Goal: Check status: Check status

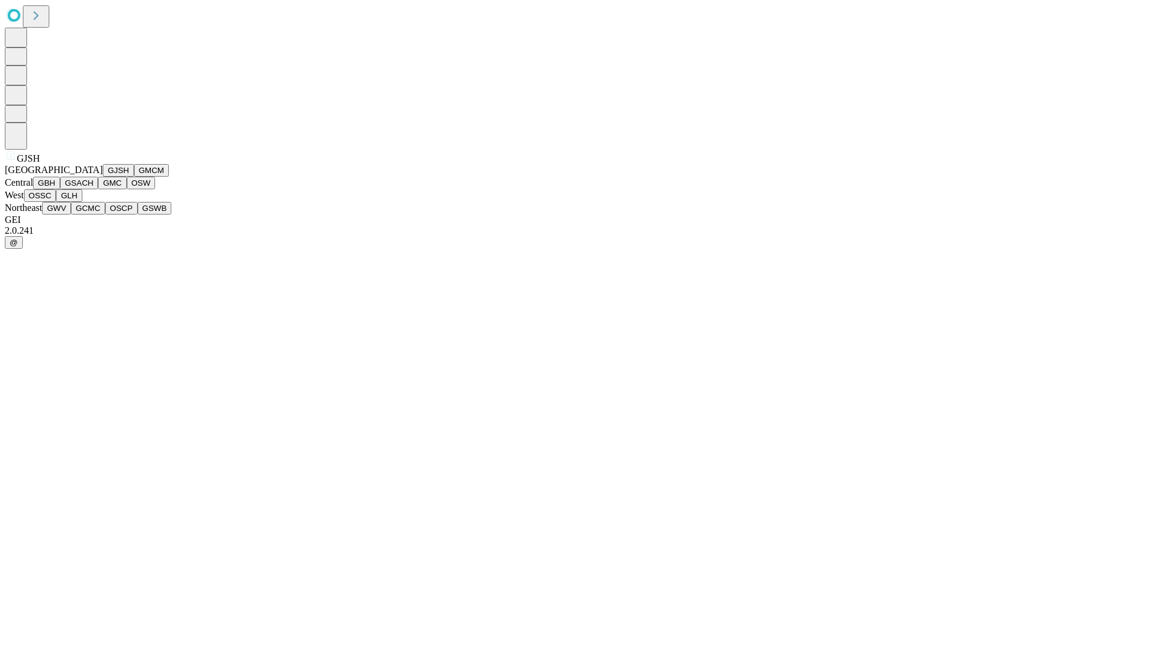
click at [103, 177] on button "GJSH" at bounding box center [118, 170] width 31 height 13
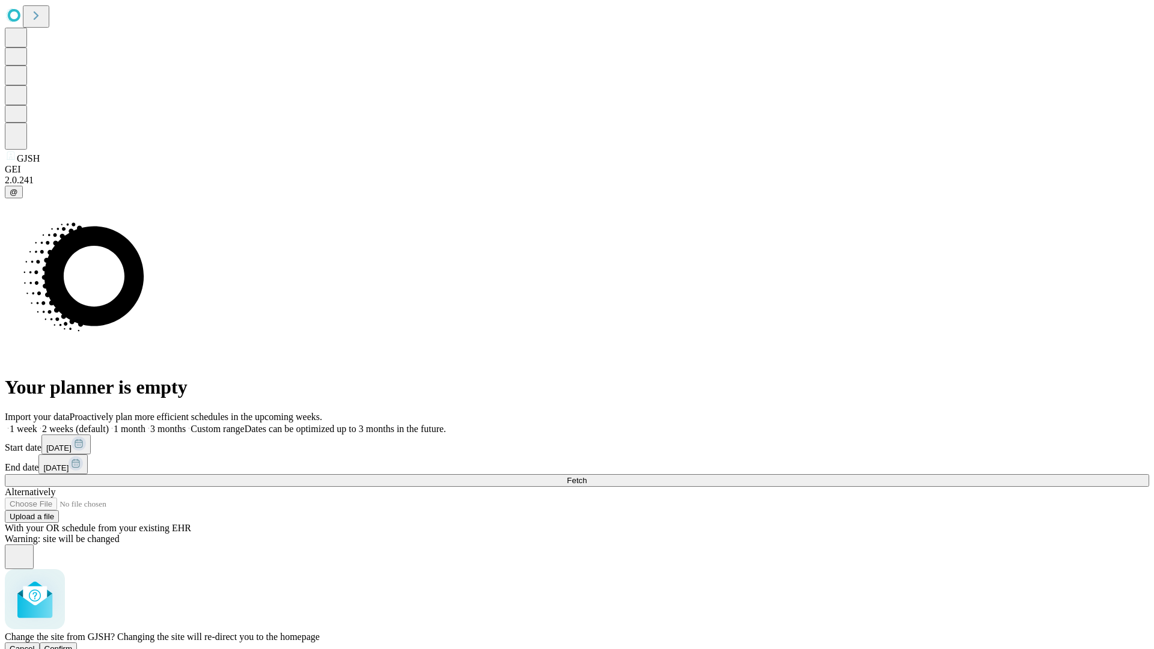
click at [73, 644] on span "Confirm" at bounding box center [58, 648] width 28 height 9
click at [145, 424] on label "1 month" at bounding box center [127, 429] width 37 height 10
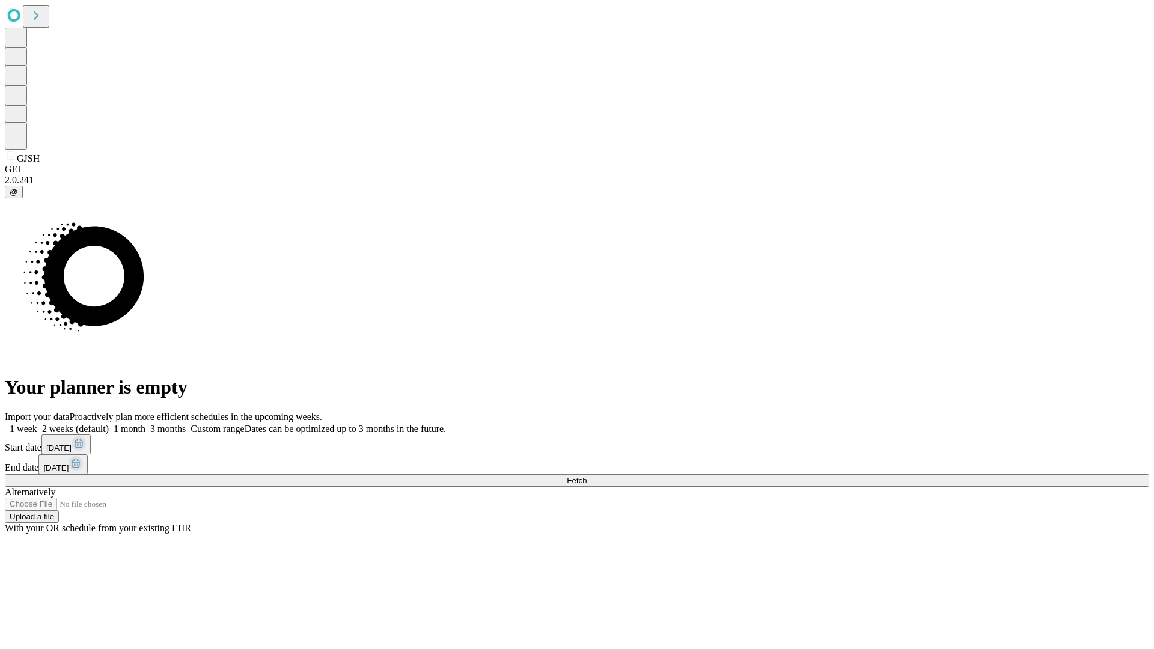
click at [587, 476] on span "Fetch" at bounding box center [577, 480] width 20 height 9
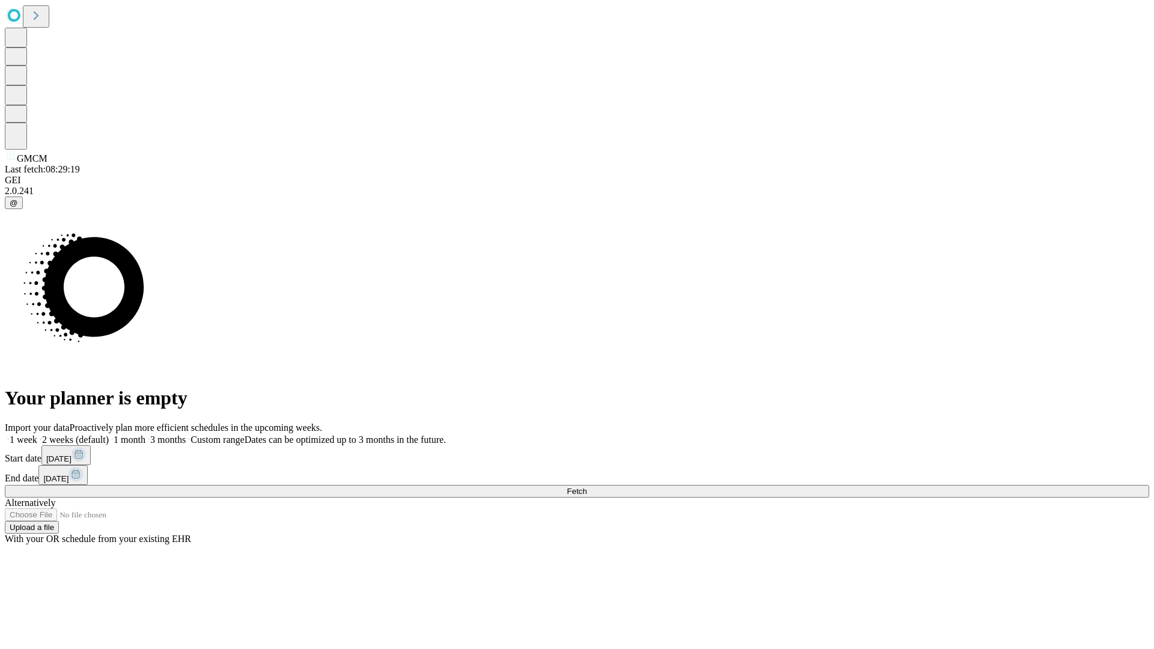
click at [145, 434] on label "1 month" at bounding box center [127, 439] width 37 height 10
click at [587, 487] on span "Fetch" at bounding box center [577, 491] width 20 height 9
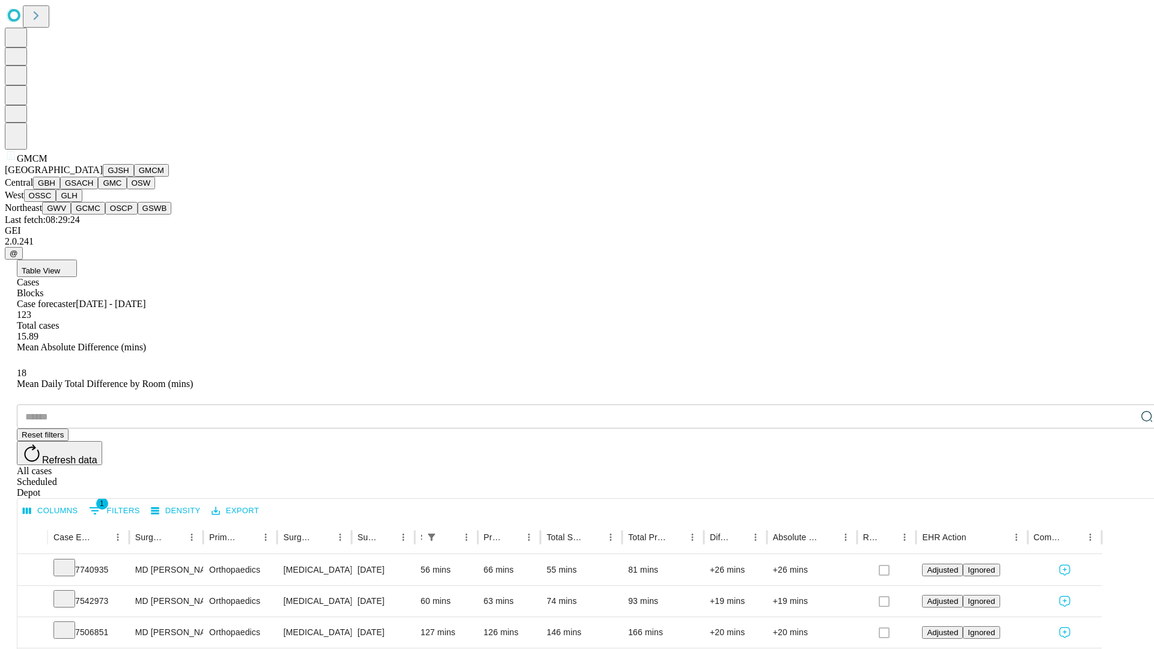
click at [60, 189] on button "GBH" at bounding box center [46, 183] width 27 height 13
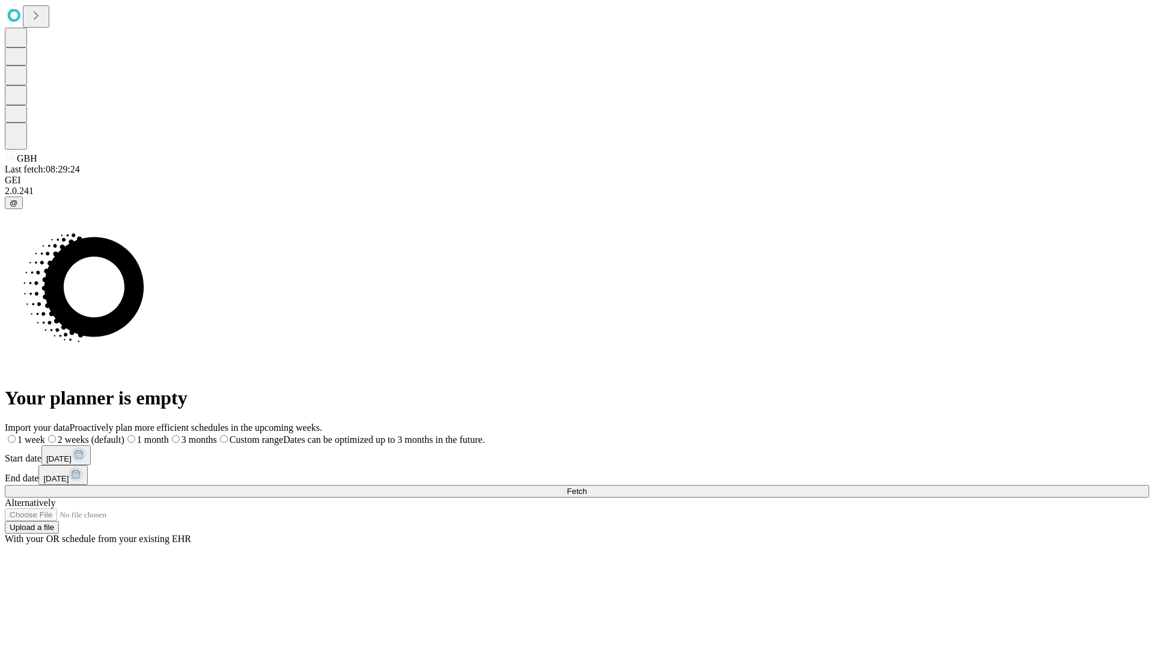
click at [587, 487] on span "Fetch" at bounding box center [577, 491] width 20 height 9
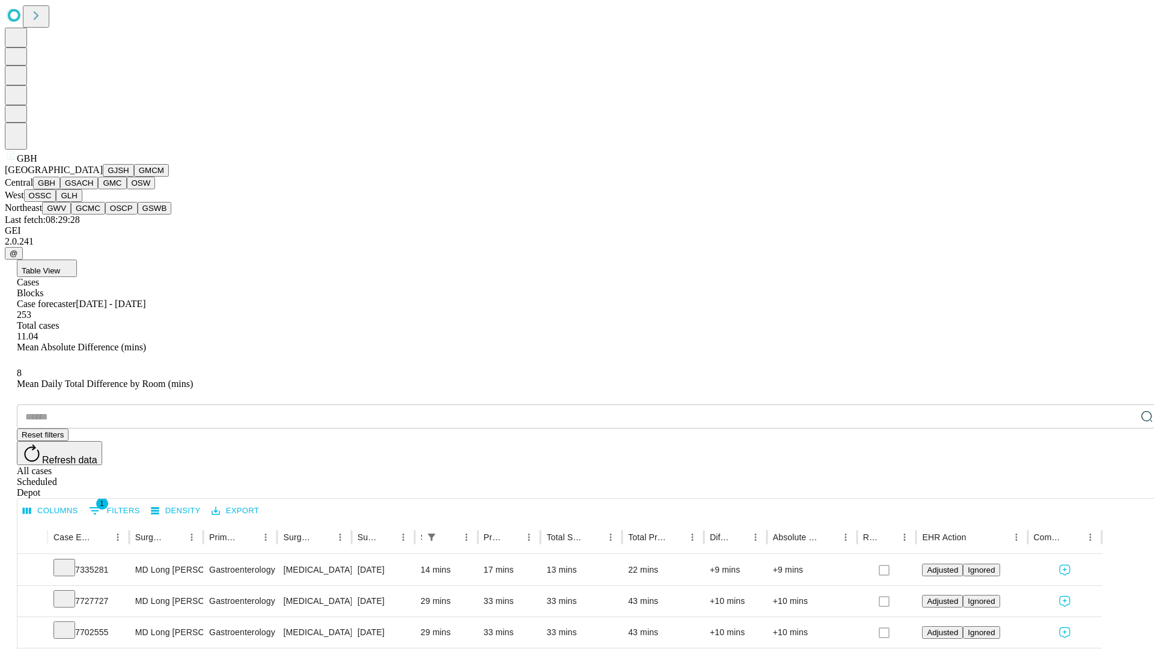
click at [93, 189] on button "GSACH" at bounding box center [79, 183] width 38 height 13
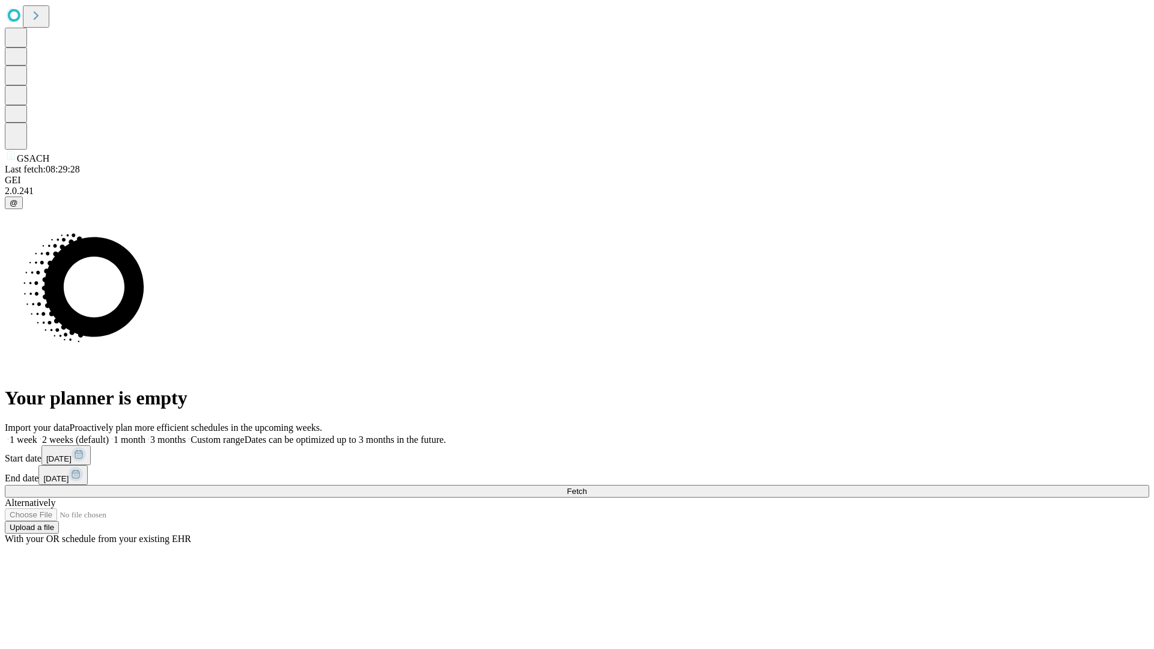
click at [145, 434] on label "1 month" at bounding box center [127, 439] width 37 height 10
click at [587, 487] on span "Fetch" at bounding box center [577, 491] width 20 height 9
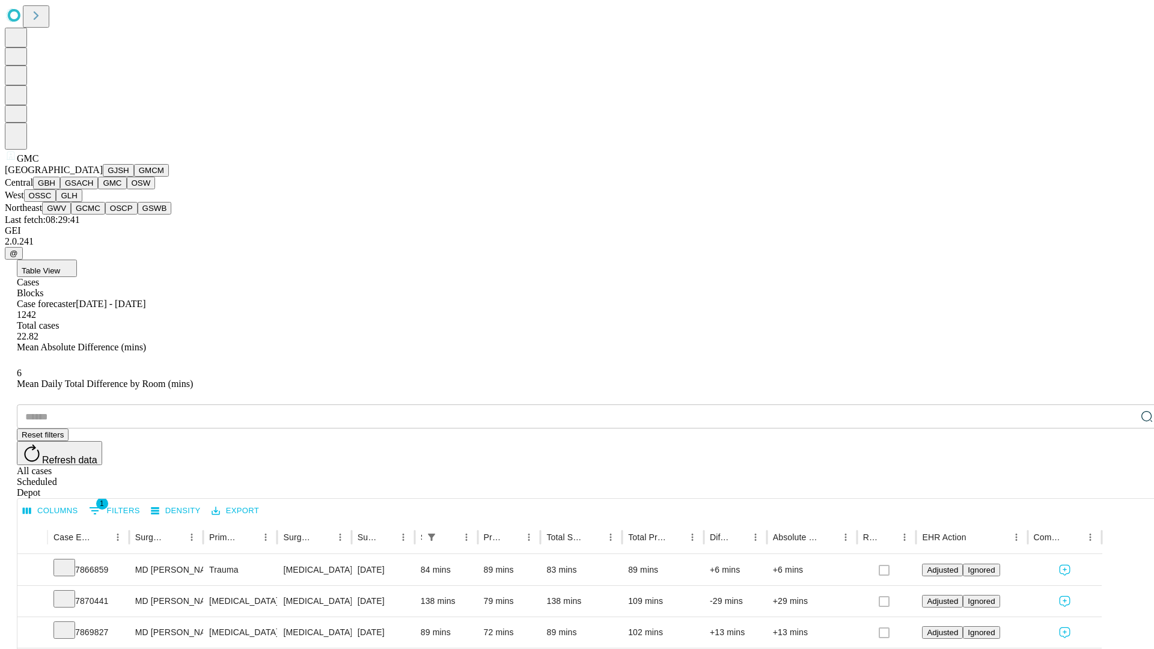
click at [127, 189] on button "OSW" at bounding box center [141, 183] width 29 height 13
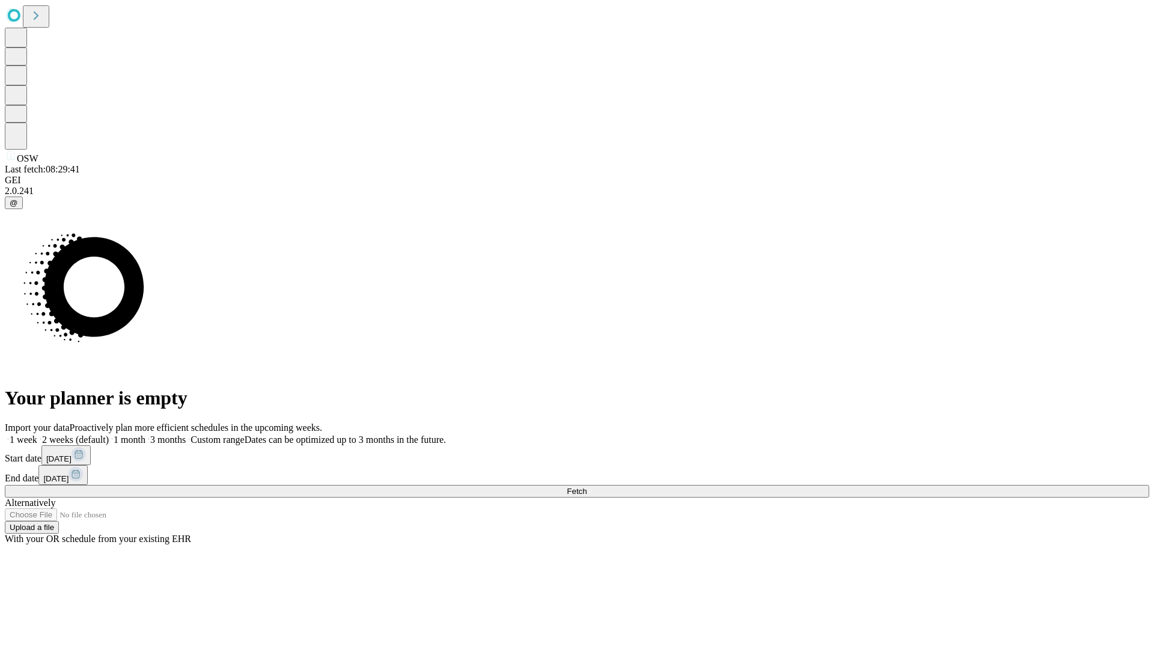
click at [587, 487] on span "Fetch" at bounding box center [577, 491] width 20 height 9
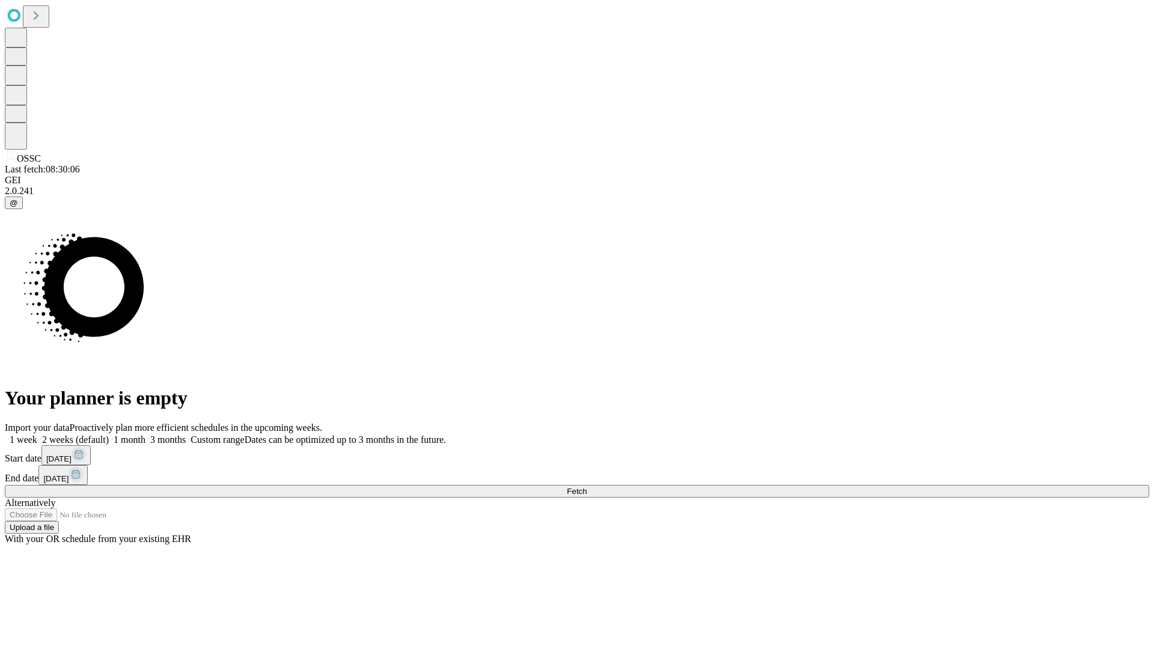
click at [145, 434] on label "1 month" at bounding box center [127, 439] width 37 height 10
click at [587, 487] on span "Fetch" at bounding box center [577, 491] width 20 height 9
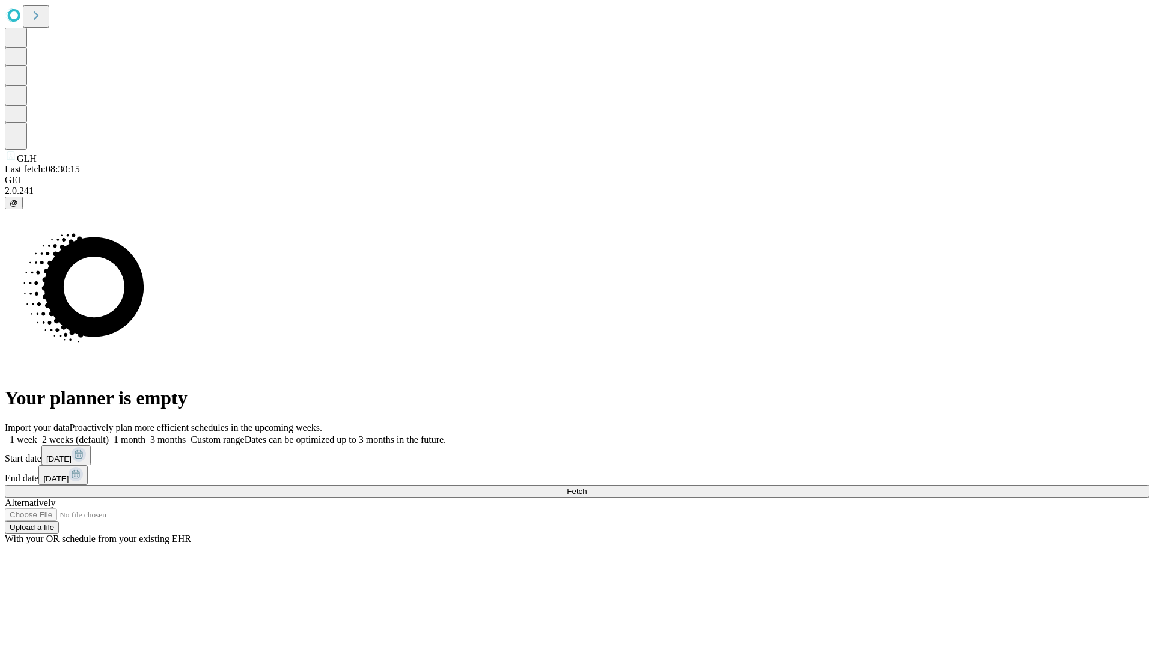
click at [145, 434] on label "1 month" at bounding box center [127, 439] width 37 height 10
click at [587, 487] on span "Fetch" at bounding box center [577, 491] width 20 height 9
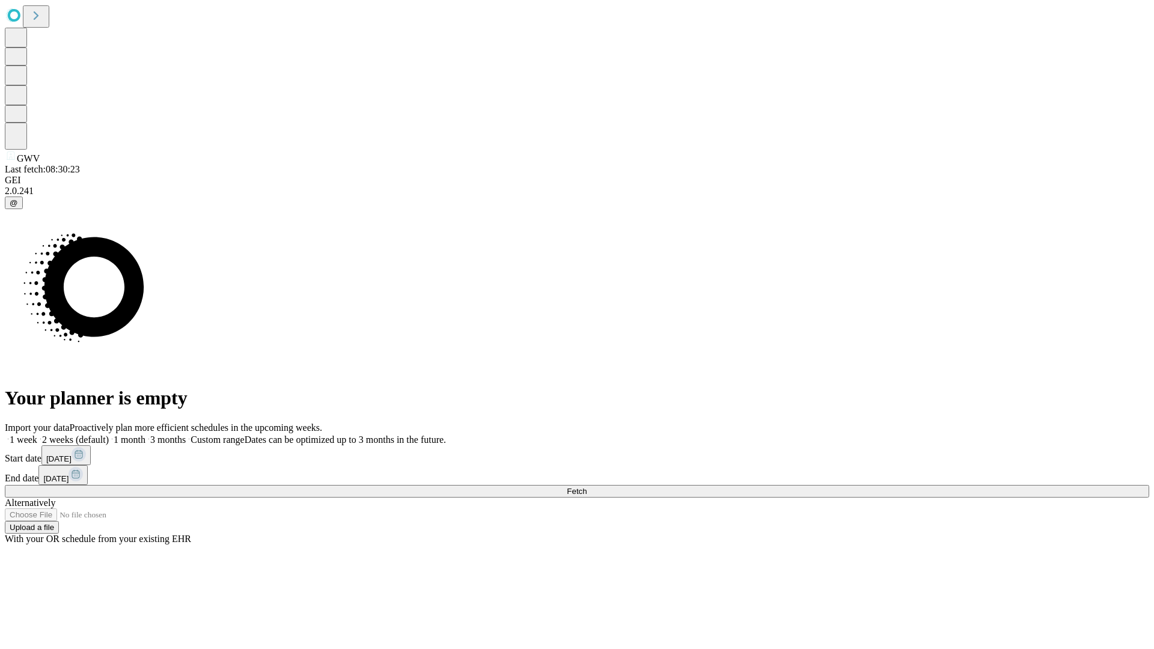
click at [145, 434] on label "1 month" at bounding box center [127, 439] width 37 height 10
click at [587, 487] on span "Fetch" at bounding box center [577, 491] width 20 height 9
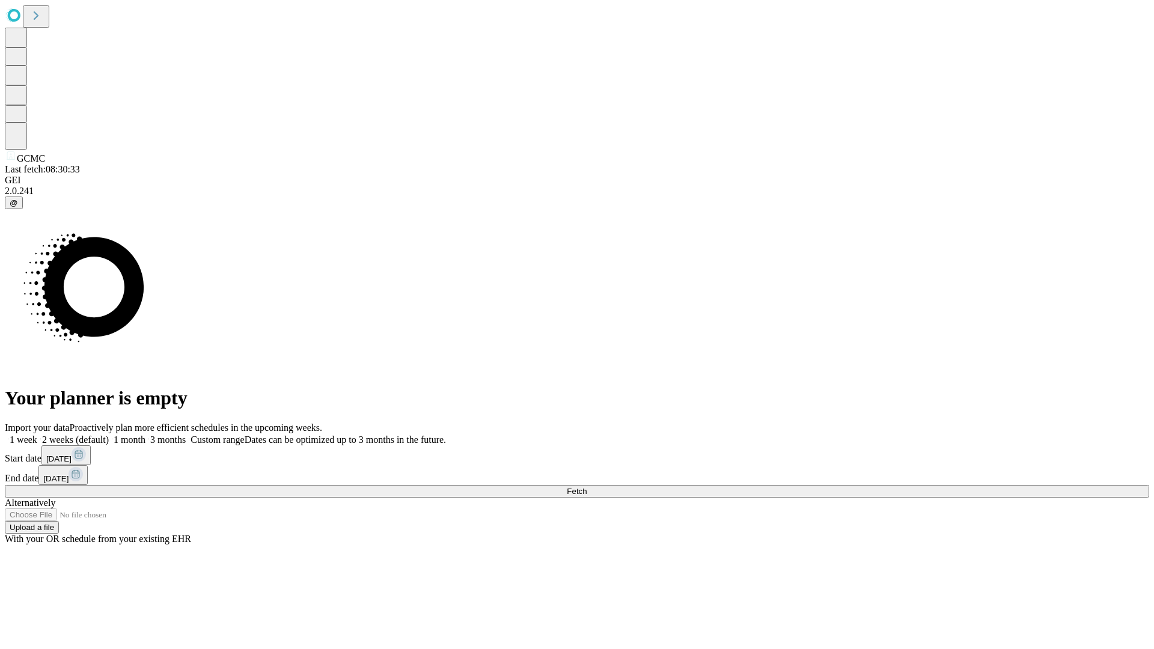
click at [145, 434] on label "1 month" at bounding box center [127, 439] width 37 height 10
click at [587, 487] on span "Fetch" at bounding box center [577, 491] width 20 height 9
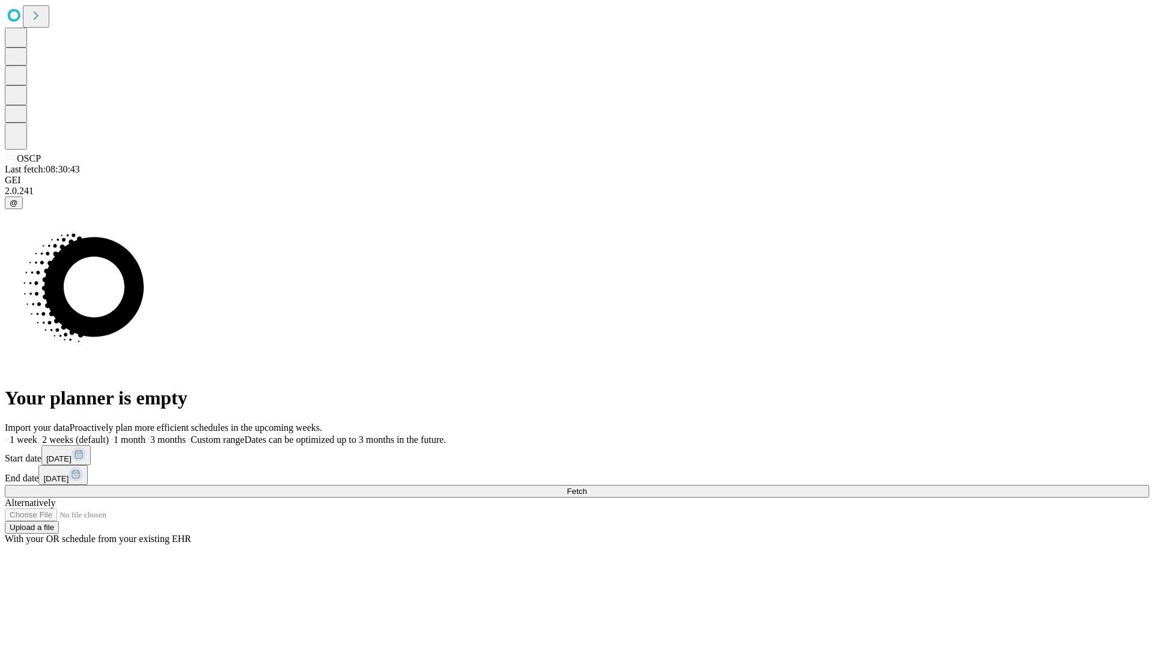
click at [145, 434] on label "1 month" at bounding box center [127, 439] width 37 height 10
click at [587, 487] on span "Fetch" at bounding box center [577, 491] width 20 height 9
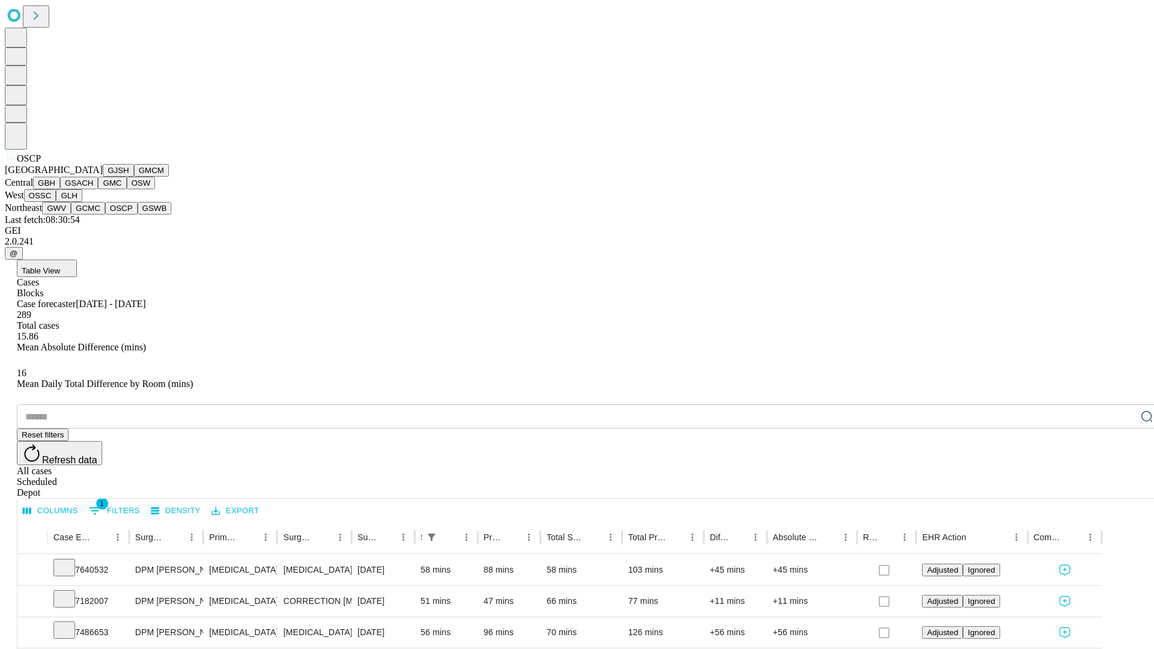
click at [138, 215] on button "GSWB" at bounding box center [155, 208] width 34 height 13
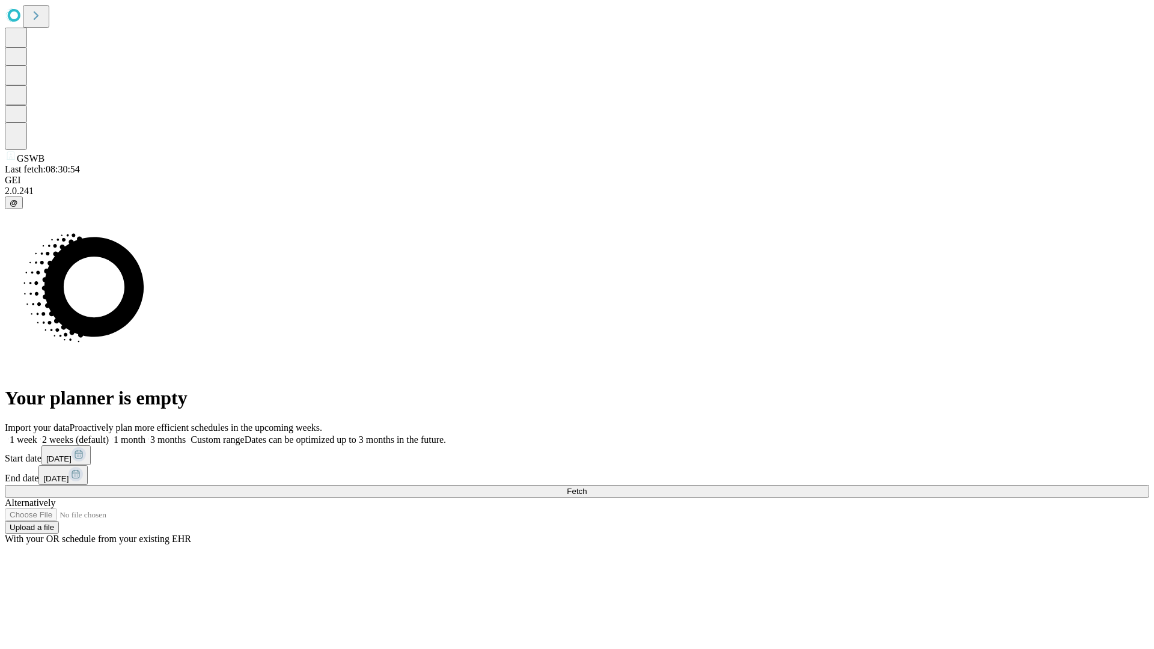
click at [145, 434] on label "1 month" at bounding box center [127, 439] width 37 height 10
click at [587, 487] on span "Fetch" at bounding box center [577, 491] width 20 height 9
